Goal: Information Seeking & Learning: Find specific fact

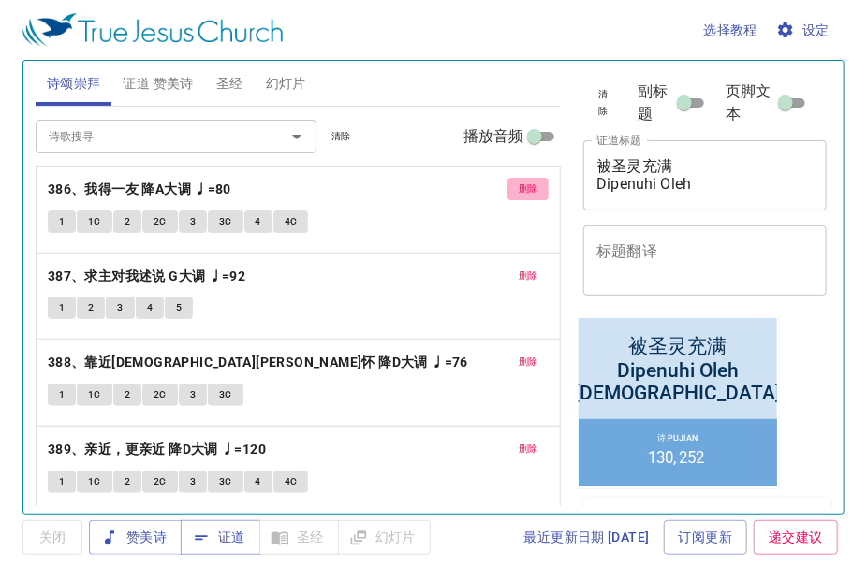
click at [519, 189] on span "删除" at bounding box center [529, 189] width 20 height 17
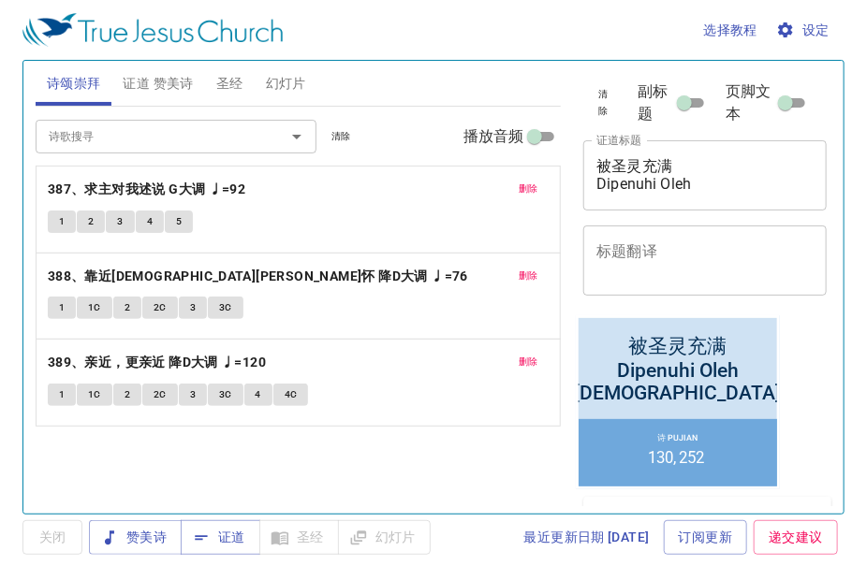
click at [507, 189] on button "删除" at bounding box center [528, 189] width 42 height 22
click at [507, 265] on button "删除" at bounding box center [528, 276] width 42 height 22
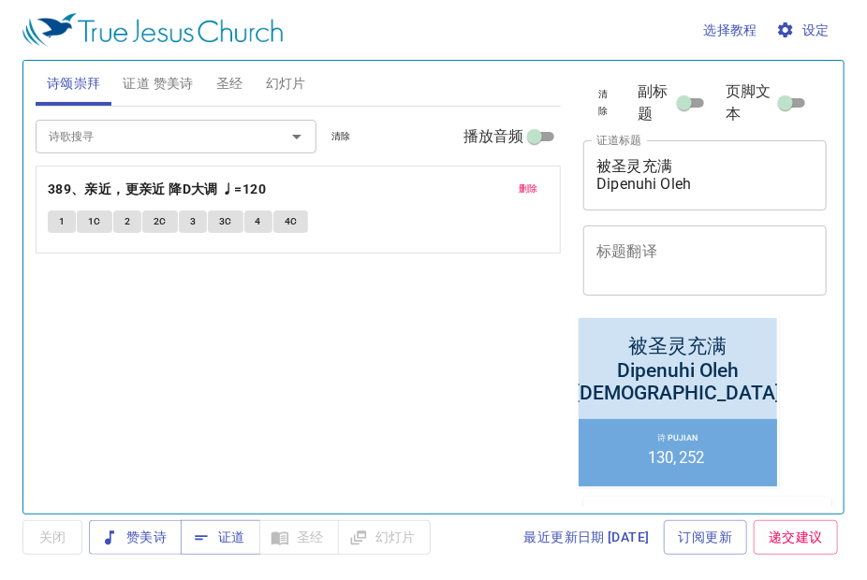
click at [507, 189] on button "删除" at bounding box center [528, 189] width 42 height 22
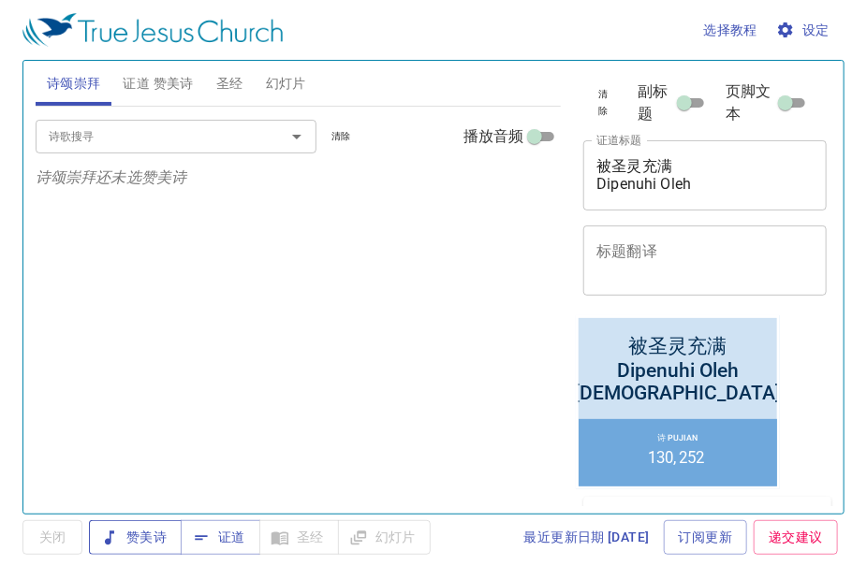
click at [147, 531] on span "赞美诗" at bounding box center [135, 537] width 63 height 23
click at [150, 141] on input "诗歌搜寻" at bounding box center [148, 136] width 214 height 22
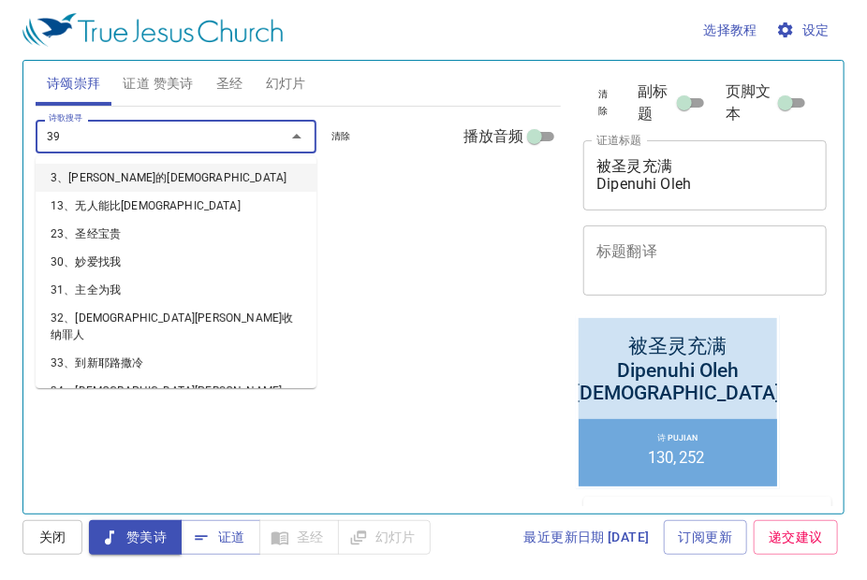
type input "390"
type input "391"
type input "392"
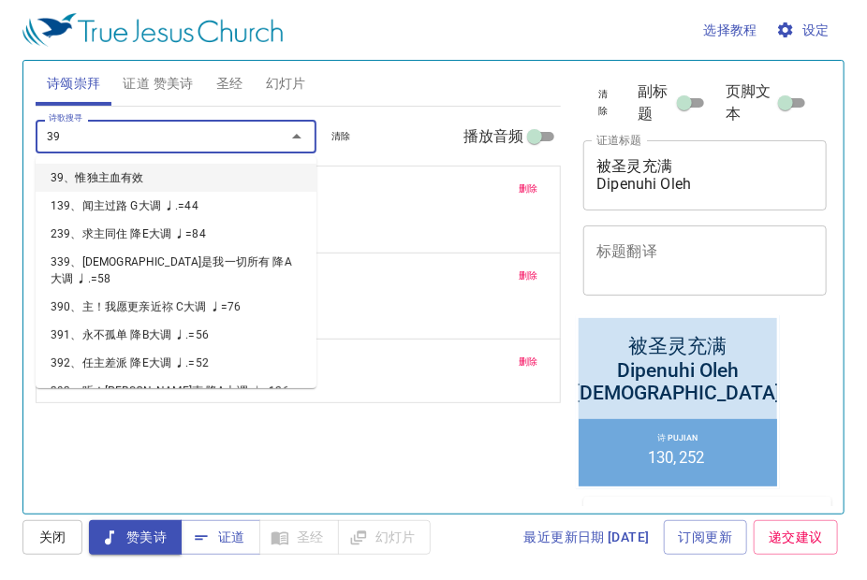
type input "393"
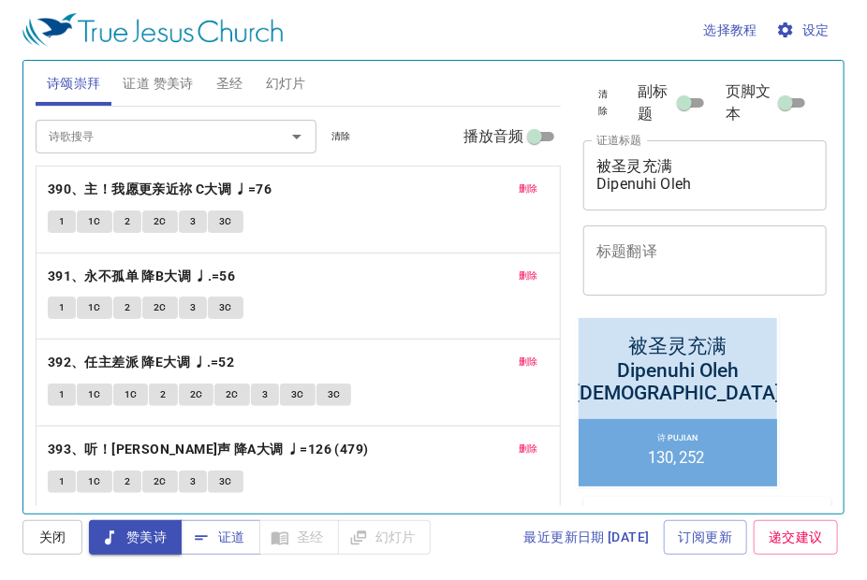
click at [694, 211] on div "被圣灵充满 Dipenuhi Oleh Roh Kudus x 证道标题" at bounding box center [704, 175] width 243 height 70
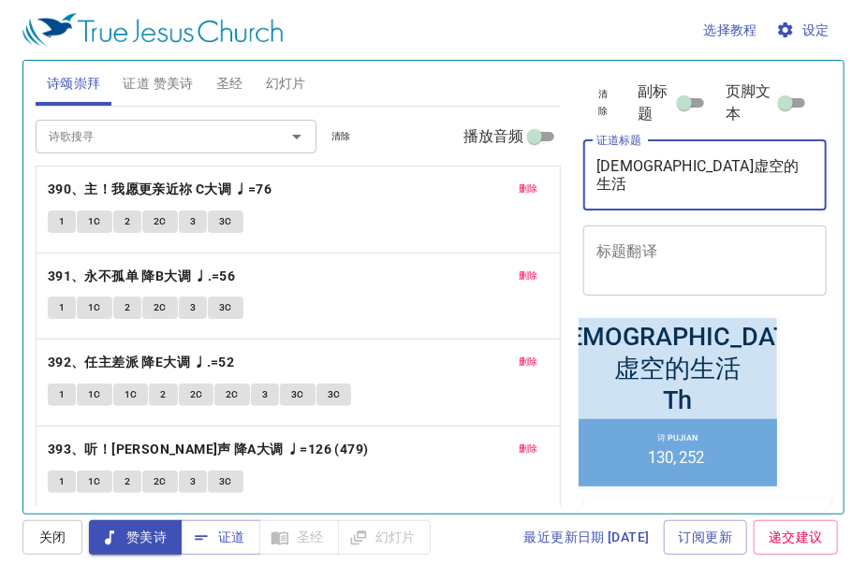
type textarea "无神虚空的生活 The"
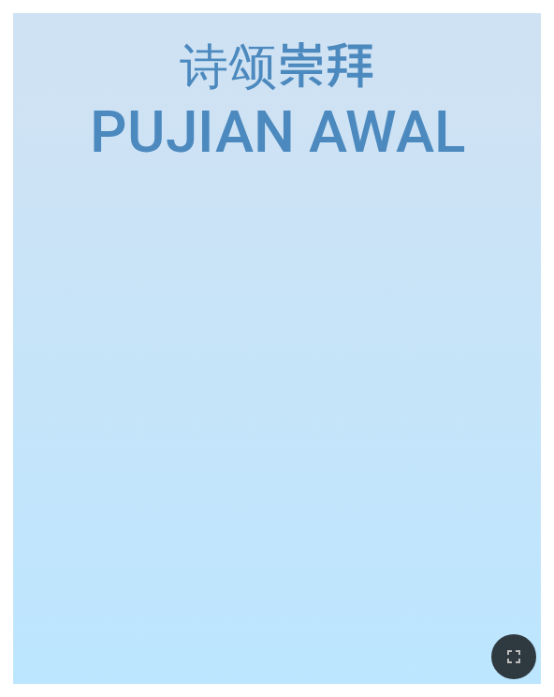
click at [256, 411] on ol at bounding box center [277, 427] width 500 height 460
drag, startPoint x: 4, startPoint y: 347, endPoint x: 27, endPoint y: 351, distance: 23.7
click at [27, 351] on div "诗颂崇拜 诗颂崇拜 Pujian Awal Pujian Awal" at bounding box center [277, 348] width 554 height 697
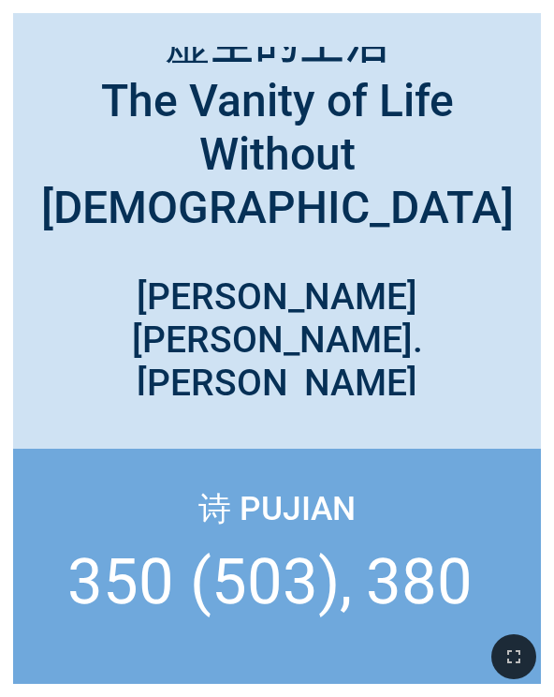
click at [21, 74] on div "无神虚空的生活 The Vanity of Life Without God" at bounding box center [277, 147] width 528 height 201
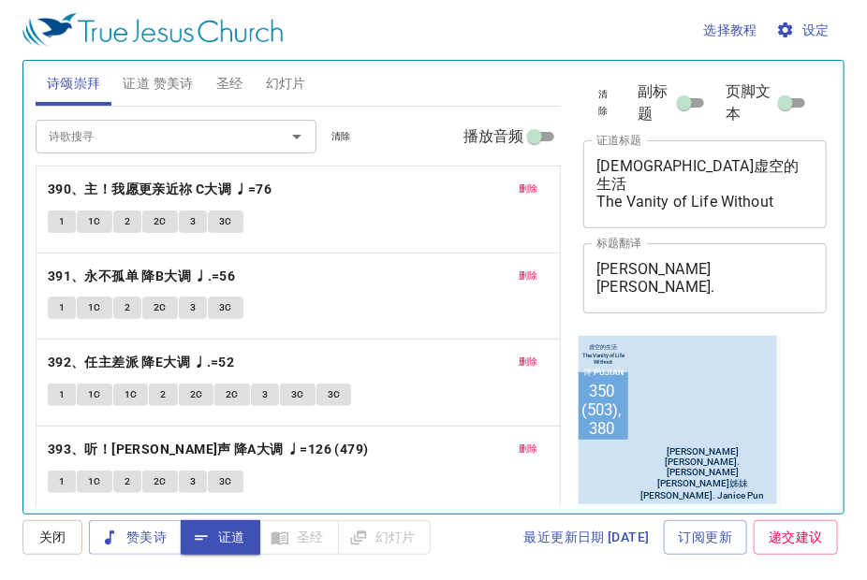
scroll to position [741, 0]
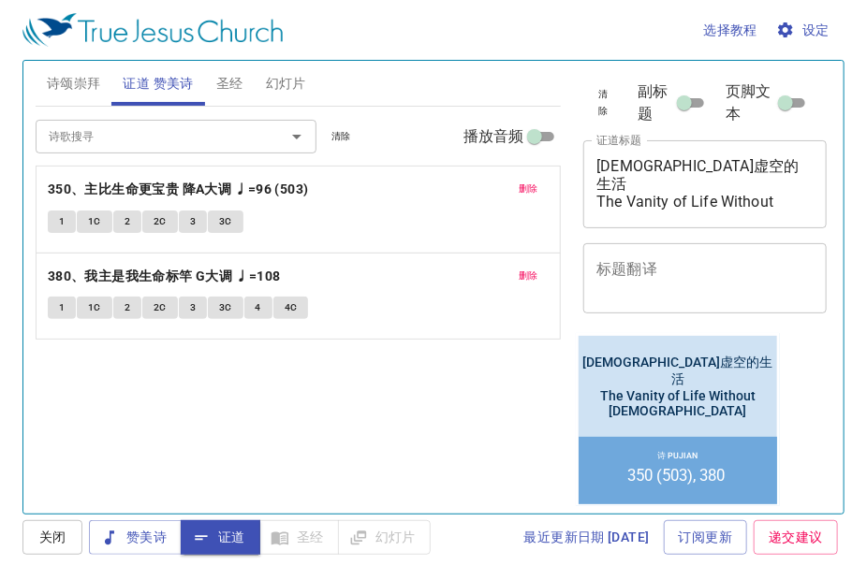
scroll to position [1273, 0]
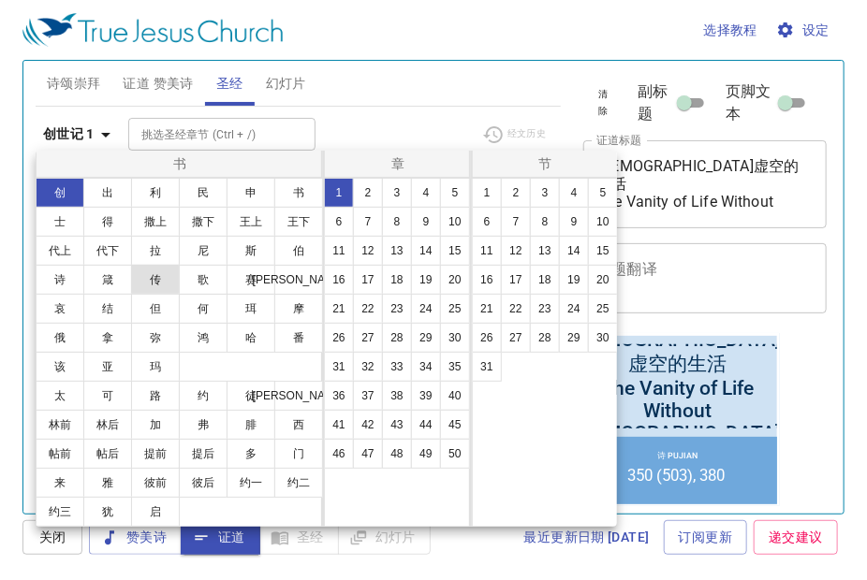
scroll to position [1273, 0]
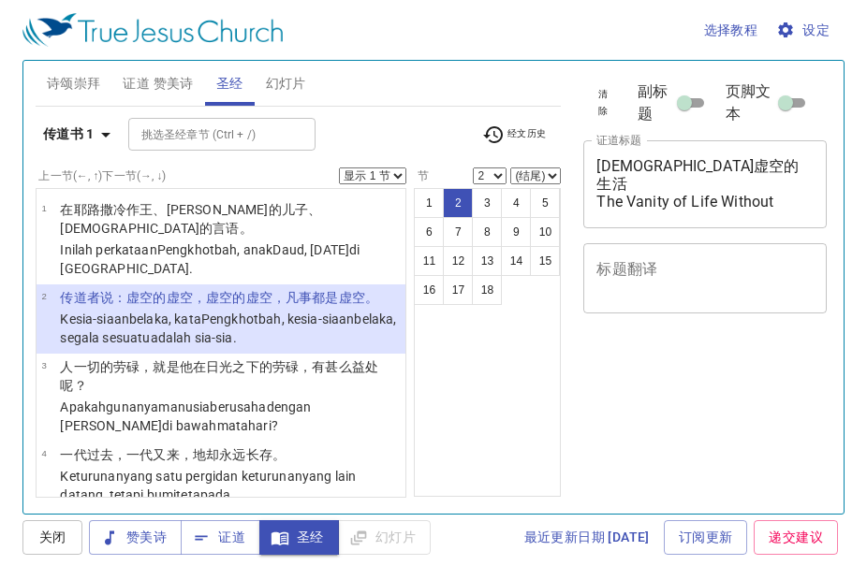
select select "2"
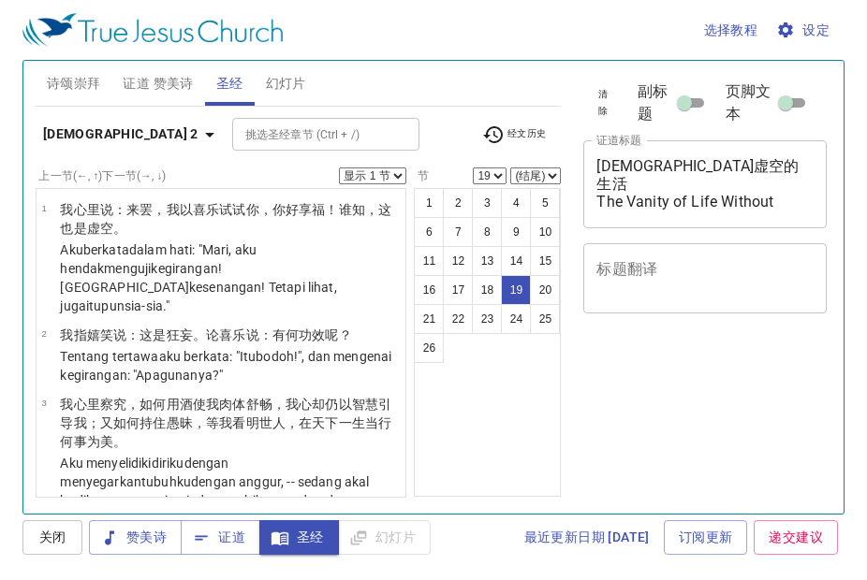
select select "19"
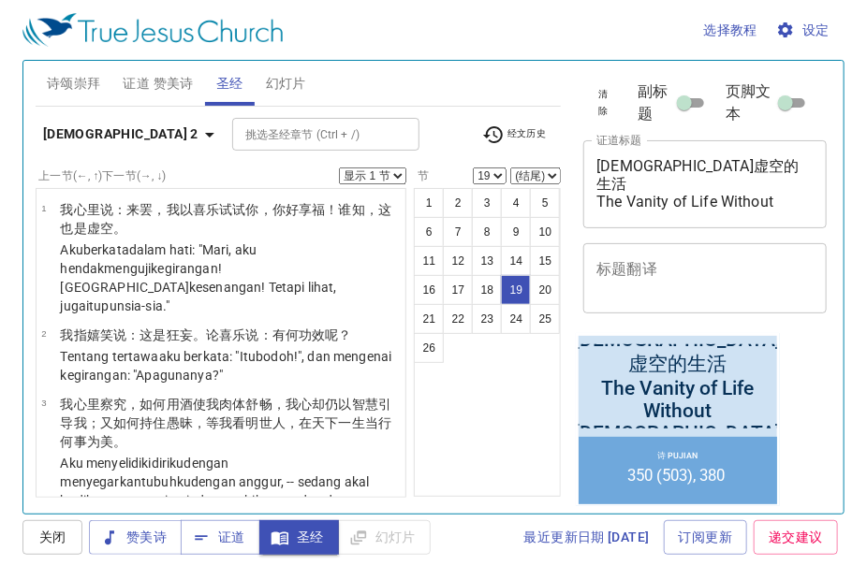
scroll to position [1273, 0]
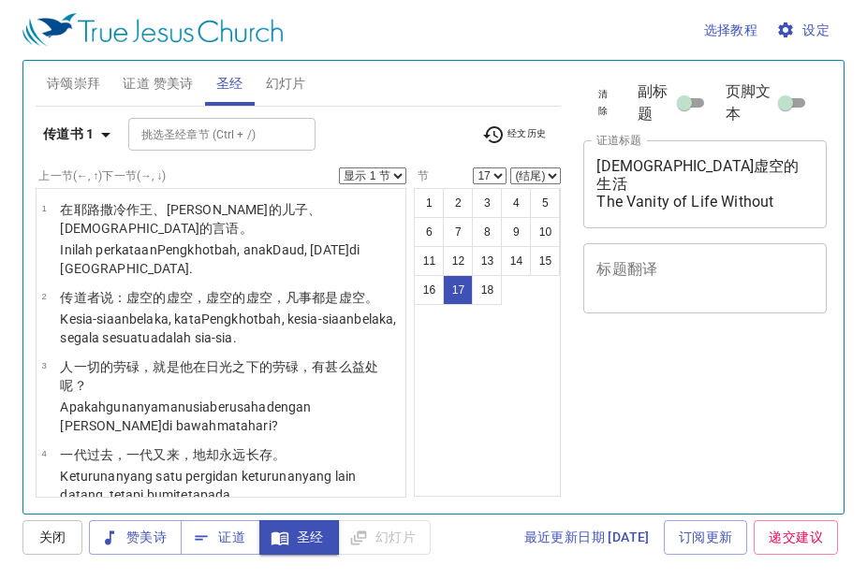
select select "17"
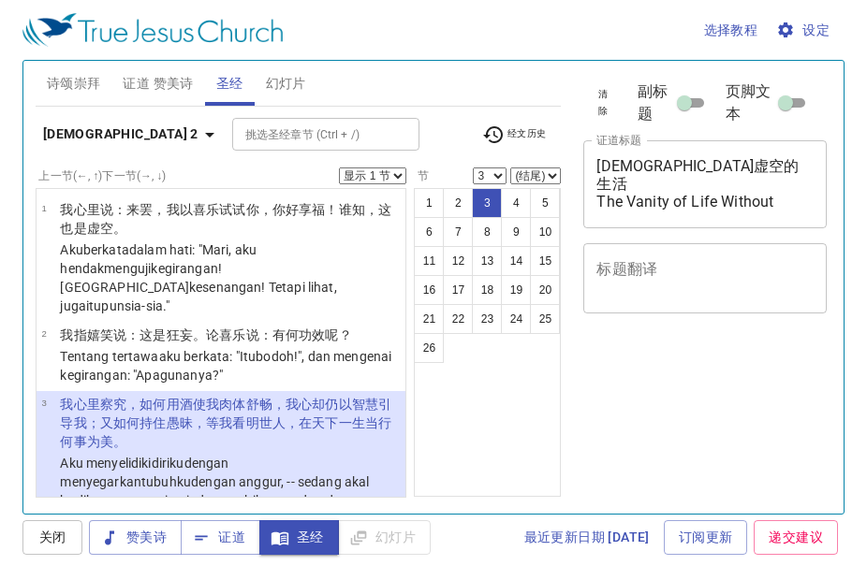
select select "3"
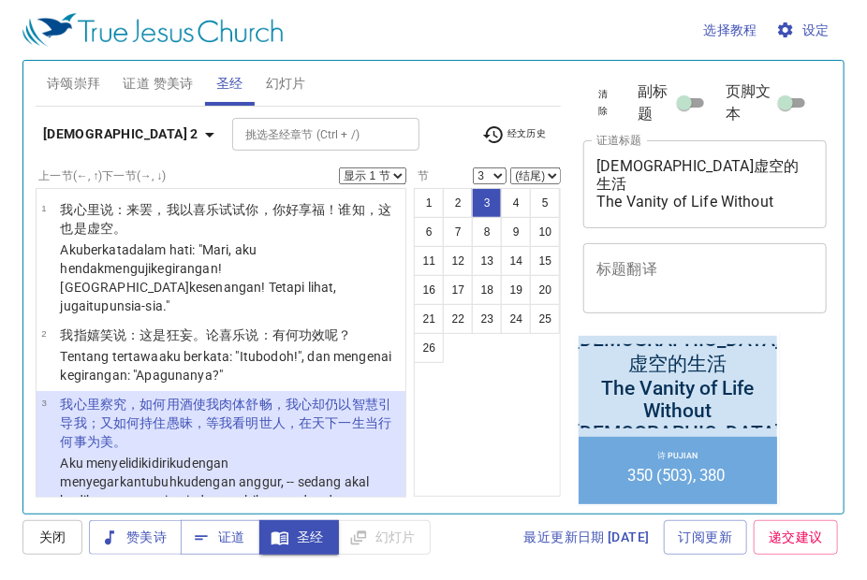
scroll to position [1273, 0]
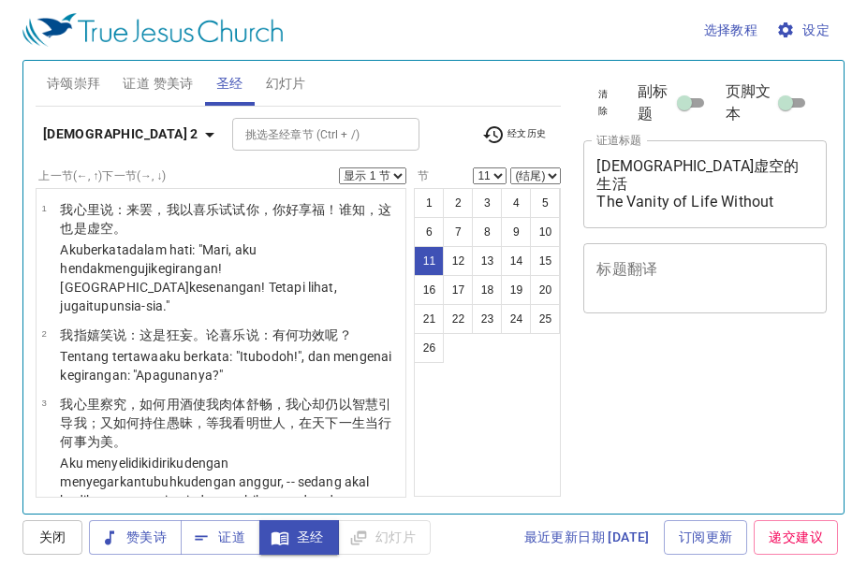
select select "11"
